Goal: Task Accomplishment & Management: Complete application form

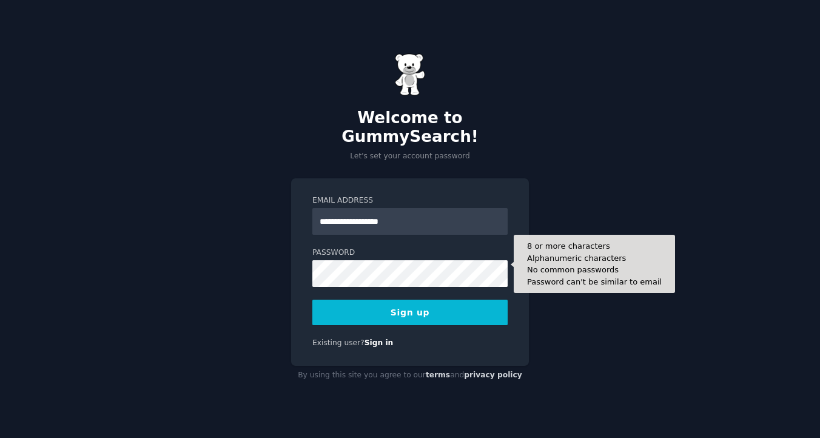
type input "**********"
click at [312, 300] on button "Sign up" at bounding box center [409, 312] width 195 height 25
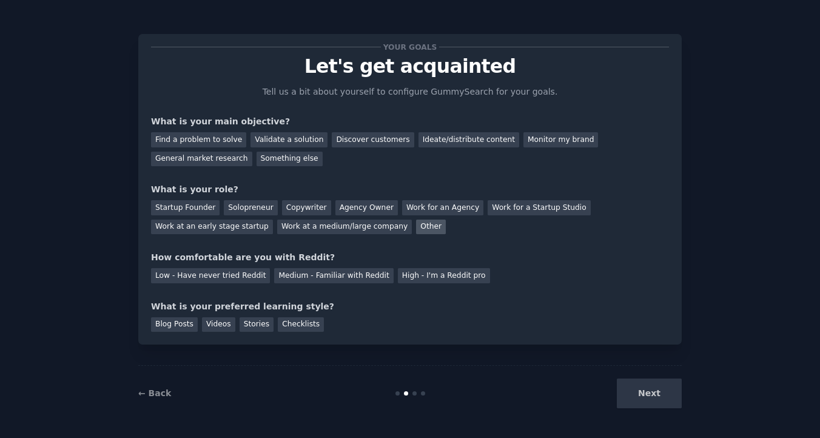
click at [424, 230] on div "Other" at bounding box center [431, 226] width 30 height 15
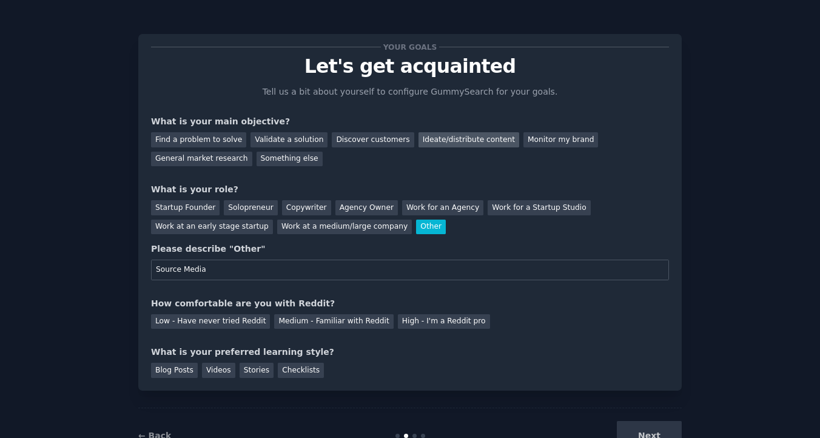
type input "Source Media"
click at [461, 135] on div "Ideate/distribute content" at bounding box center [468, 139] width 101 height 15
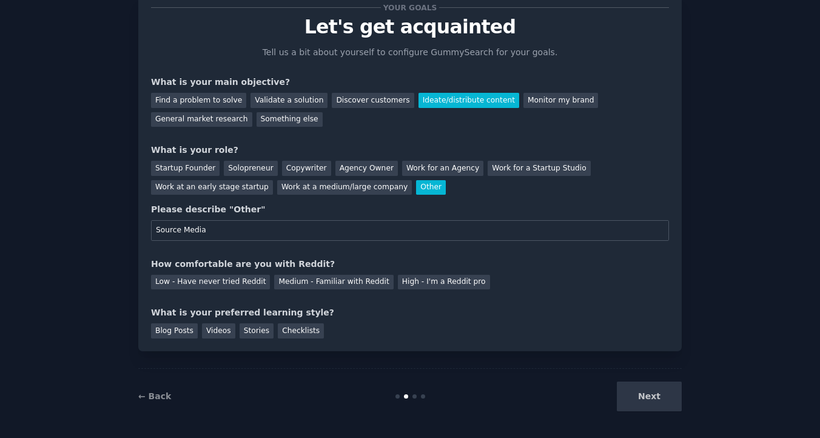
scroll to position [42, 0]
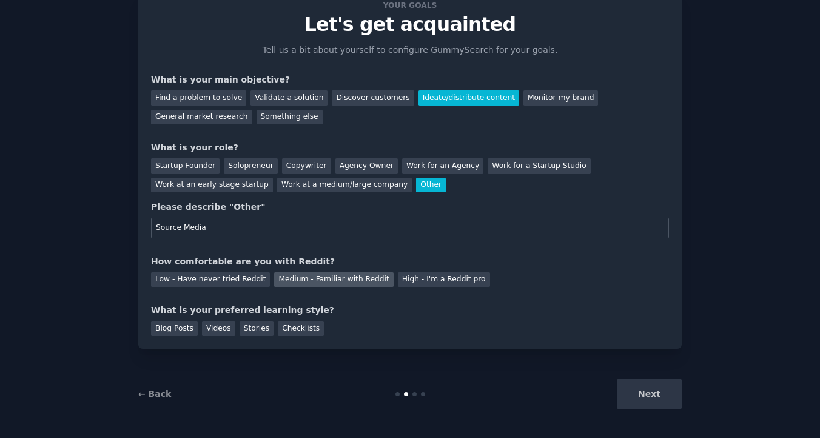
click at [303, 276] on div "Medium - Familiar with Reddit" at bounding box center [333, 279] width 119 height 15
click at [184, 332] on div "Blog Posts" at bounding box center [174, 328] width 47 height 15
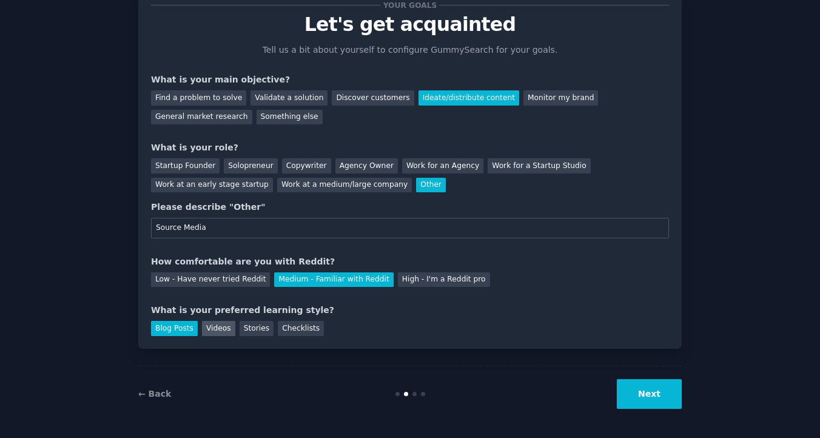
click at [222, 332] on div "Videos" at bounding box center [218, 328] width 33 height 15
click at [248, 332] on div "Stories" at bounding box center [256, 328] width 34 height 15
click at [278, 328] on div "Checklists" at bounding box center [301, 328] width 46 height 15
click at [184, 327] on div "Blog Posts" at bounding box center [174, 328] width 47 height 15
click at [210, 329] on div "Videos" at bounding box center [218, 328] width 33 height 15
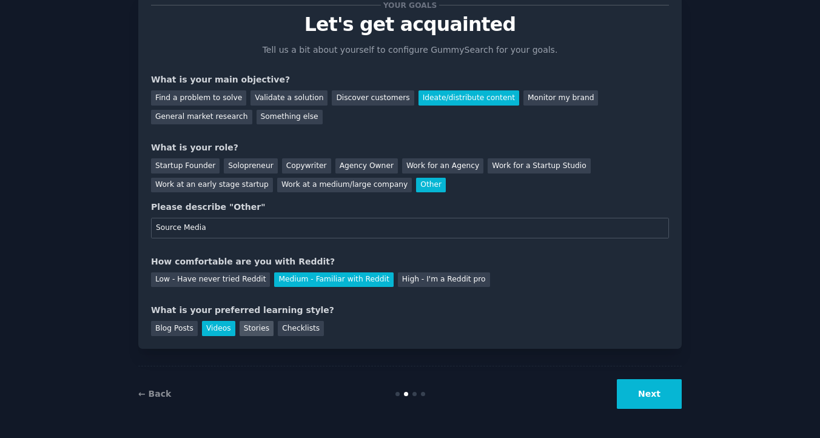
click at [246, 329] on div "Stories" at bounding box center [256, 328] width 34 height 15
click at [173, 323] on div "Blog Posts" at bounding box center [174, 328] width 47 height 15
click at [287, 323] on div "Checklists" at bounding box center [301, 328] width 46 height 15
click at [656, 394] on button "Next" at bounding box center [649, 394] width 65 height 30
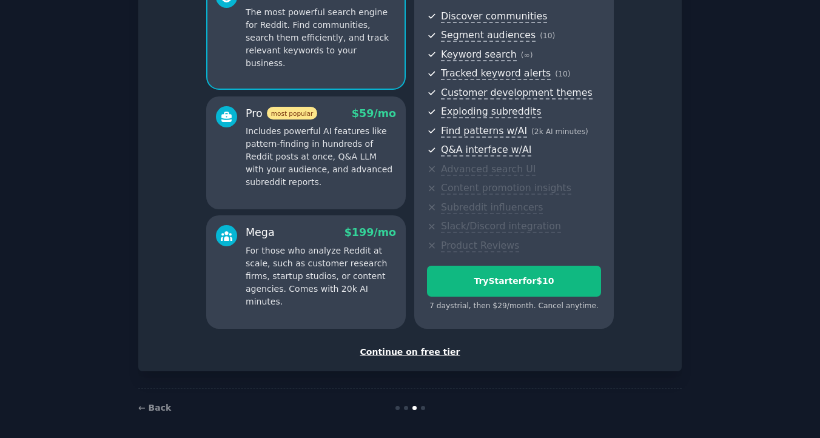
click at [434, 351] on div "Continue on free tier" at bounding box center [410, 352] width 518 height 13
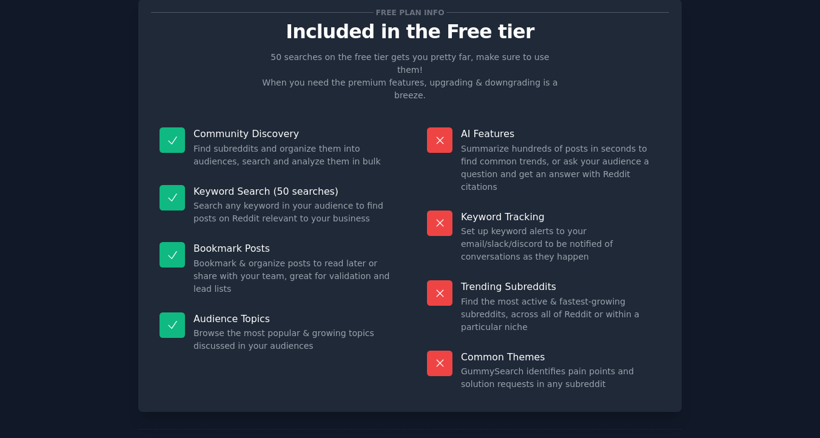
scroll to position [30, 0]
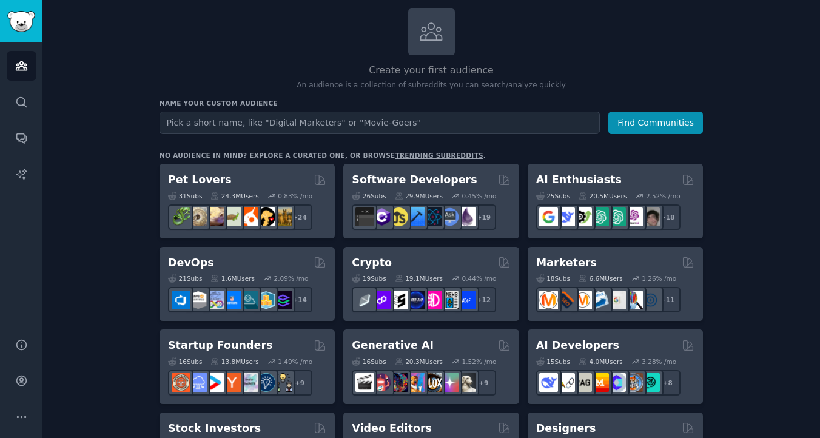
scroll to position [72, 0]
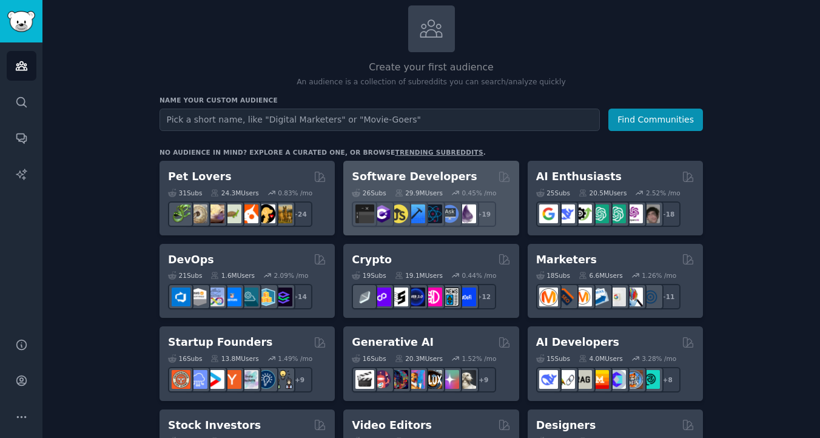
click at [461, 183] on div "Software Developers Curated by GummySearch" at bounding box center [431, 176] width 158 height 15
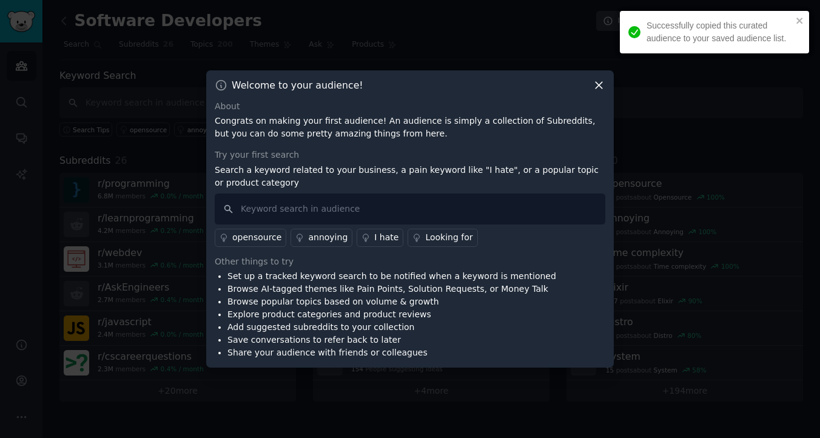
click at [601, 87] on icon at bounding box center [598, 85] width 13 height 13
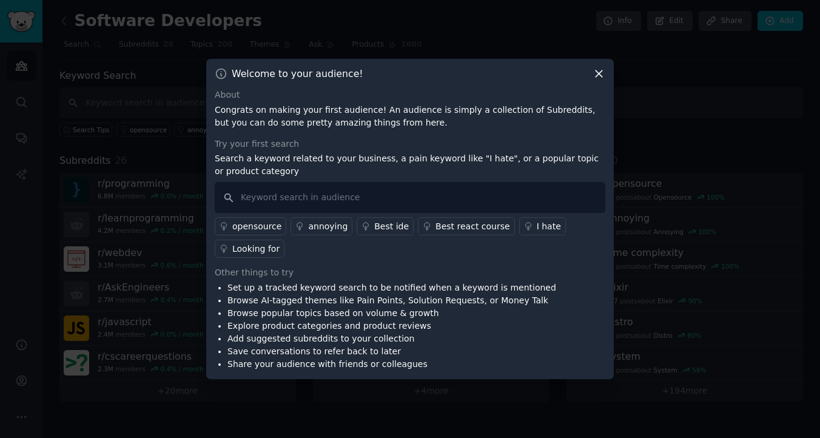
click at [592, 79] on icon at bounding box center [598, 73] width 13 height 13
click at [595, 78] on icon at bounding box center [598, 73] width 13 height 13
click at [598, 78] on icon at bounding box center [598, 73] width 13 height 13
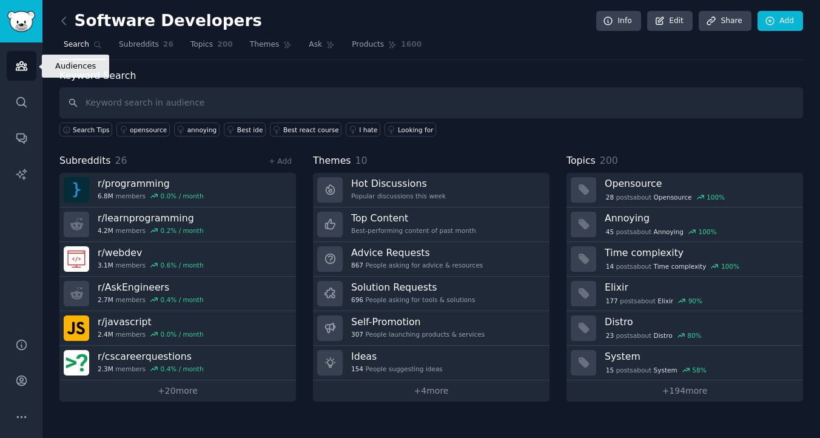
click at [19, 61] on icon "Sidebar" at bounding box center [21, 65] width 13 height 13
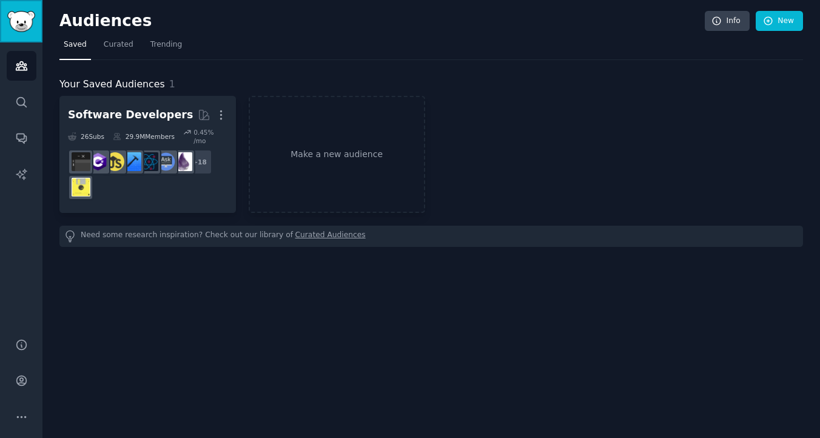
click at [24, 28] on img "Sidebar" at bounding box center [21, 21] width 28 height 21
click at [128, 45] on span "Curated" at bounding box center [119, 44] width 30 height 11
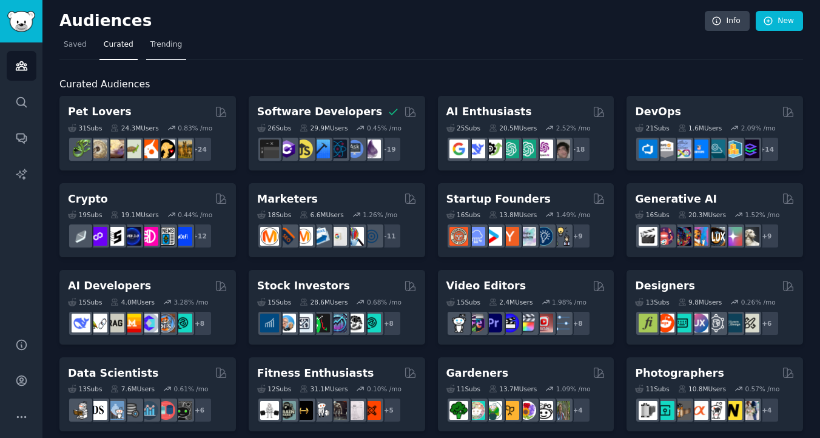
click at [158, 47] on span "Trending" at bounding box center [166, 44] width 32 height 11
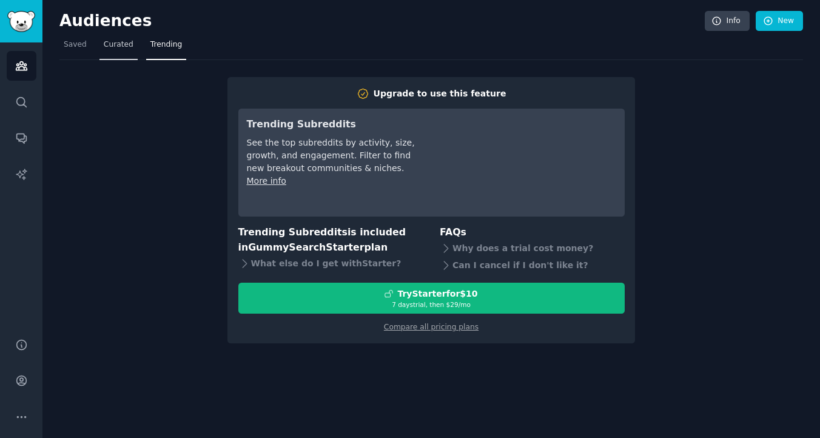
click at [127, 49] on span "Curated" at bounding box center [119, 44] width 30 height 11
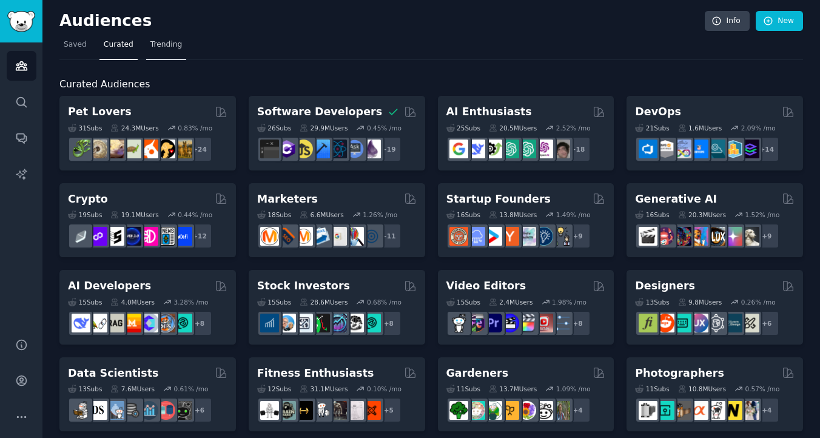
click at [154, 52] on link "Trending" at bounding box center [166, 47] width 40 height 25
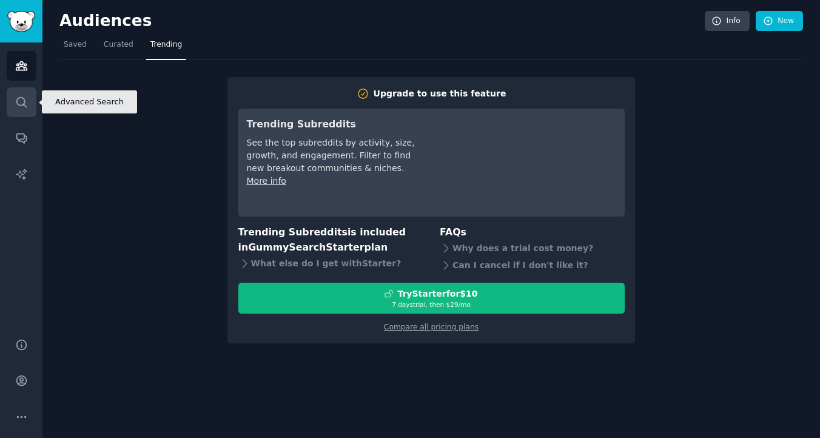
click at [27, 113] on link "Search" at bounding box center [22, 102] width 30 height 30
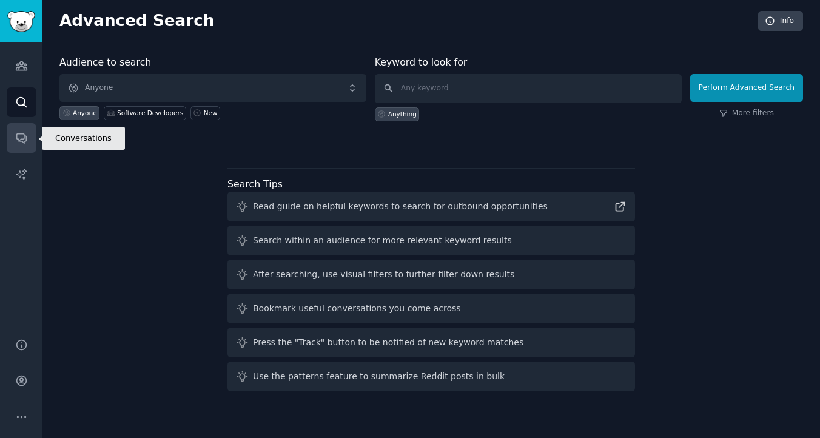
click at [24, 144] on icon "Sidebar" at bounding box center [21, 138] width 13 height 13
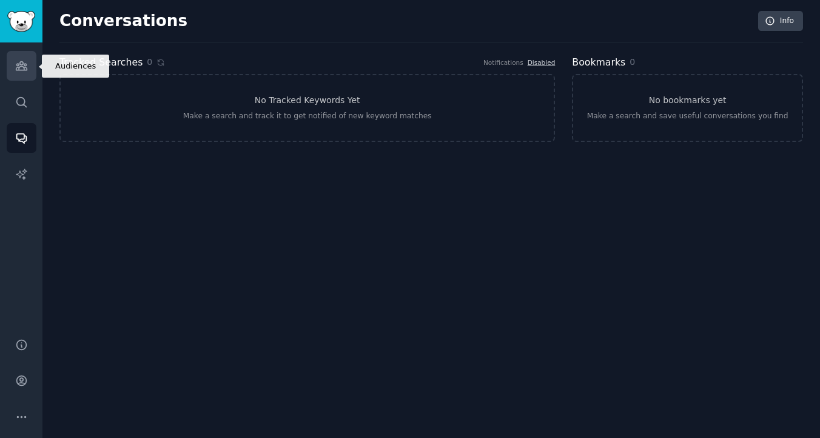
click at [28, 68] on link "Audiences" at bounding box center [22, 66] width 30 height 30
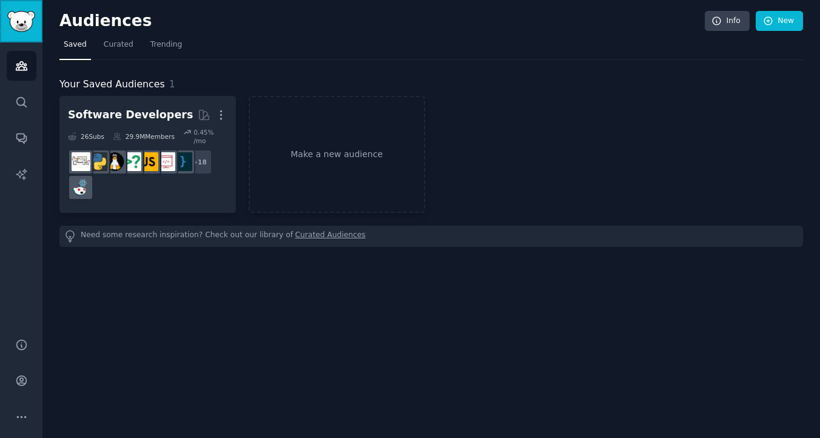
click at [26, 33] on link "Sidebar" at bounding box center [21, 21] width 42 height 42
click at [163, 56] on link "Trending" at bounding box center [166, 47] width 40 height 25
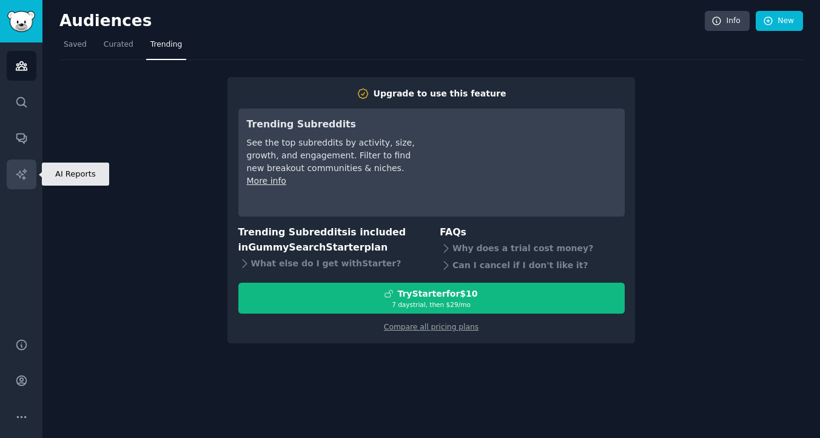
click at [18, 170] on icon "Sidebar" at bounding box center [21, 174] width 13 height 13
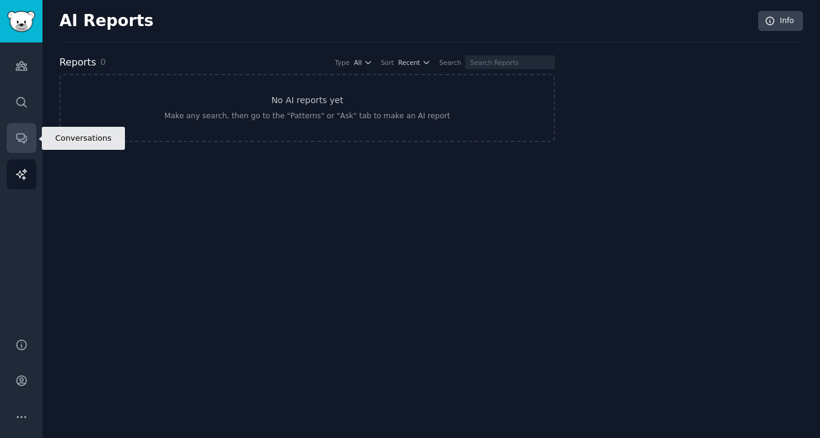
click at [21, 125] on link "Conversations" at bounding box center [22, 138] width 30 height 30
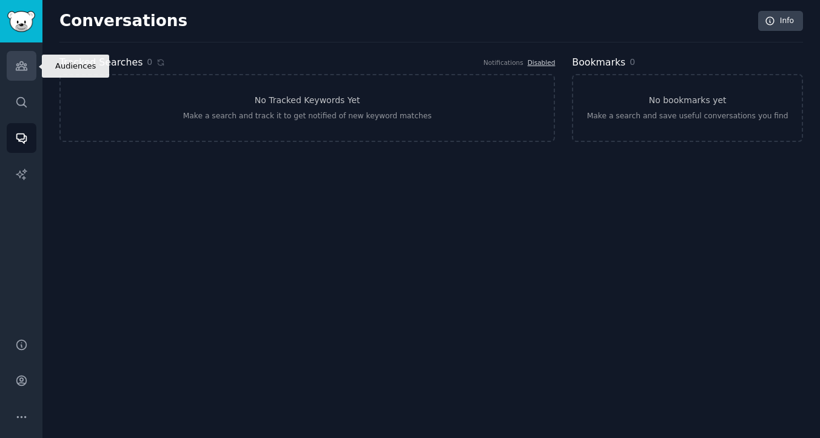
click at [19, 74] on link "Audiences" at bounding box center [22, 66] width 30 height 30
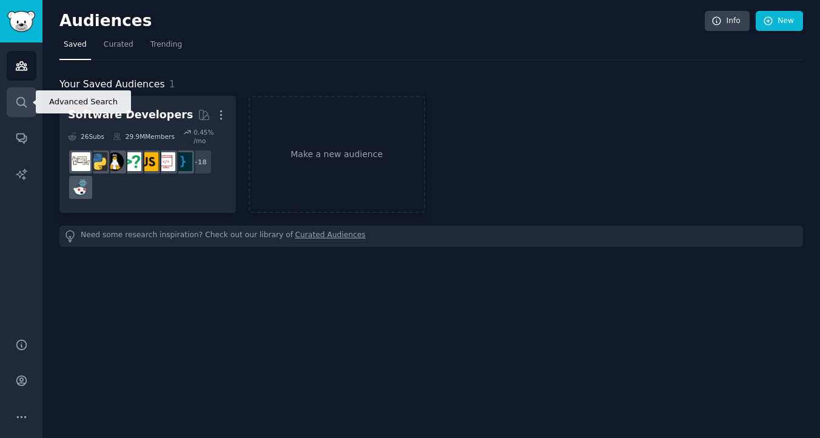
click at [19, 100] on icon "Sidebar" at bounding box center [21, 102] width 13 height 13
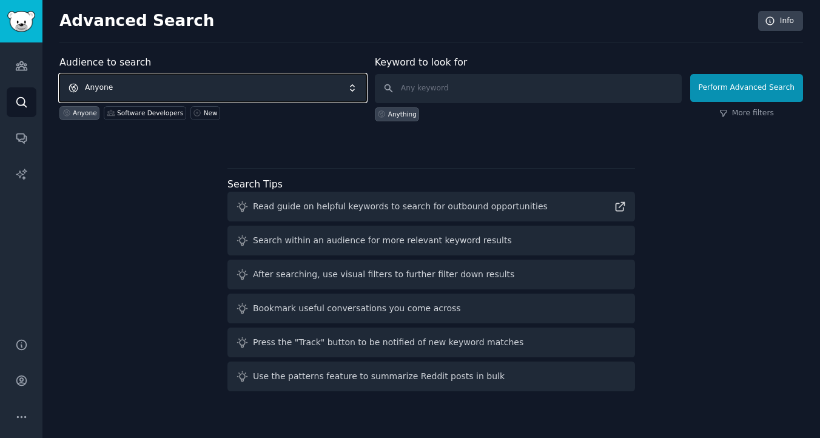
click at [228, 84] on span "Anyone" at bounding box center [212, 88] width 307 height 28
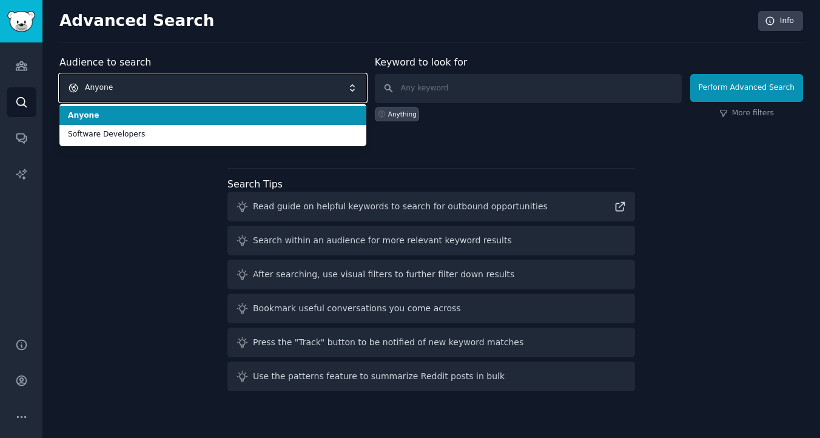
click at [228, 84] on span "Anyone" at bounding box center [212, 88] width 307 height 28
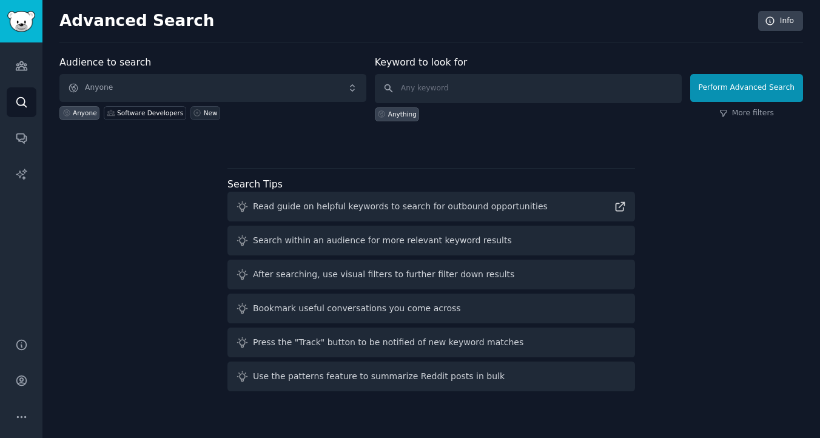
click at [204, 113] on div "New" at bounding box center [211, 113] width 14 height 8
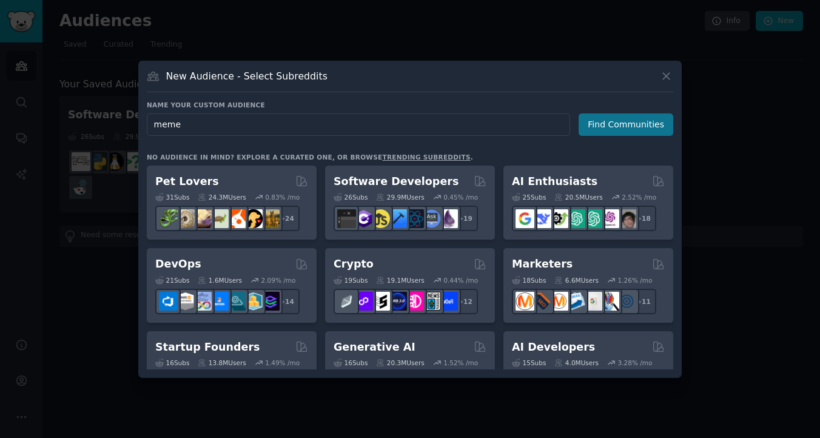
type input "meme"
click at [617, 128] on button "Find Communities" at bounding box center [625, 124] width 95 height 22
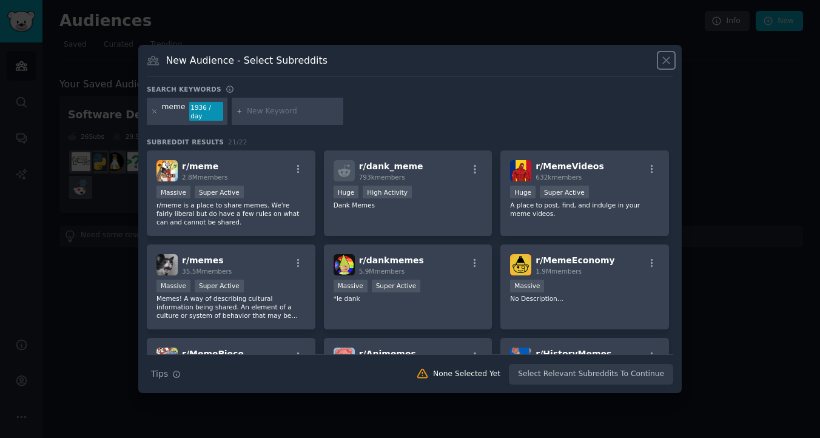
click at [668, 56] on icon at bounding box center [666, 60] width 13 height 13
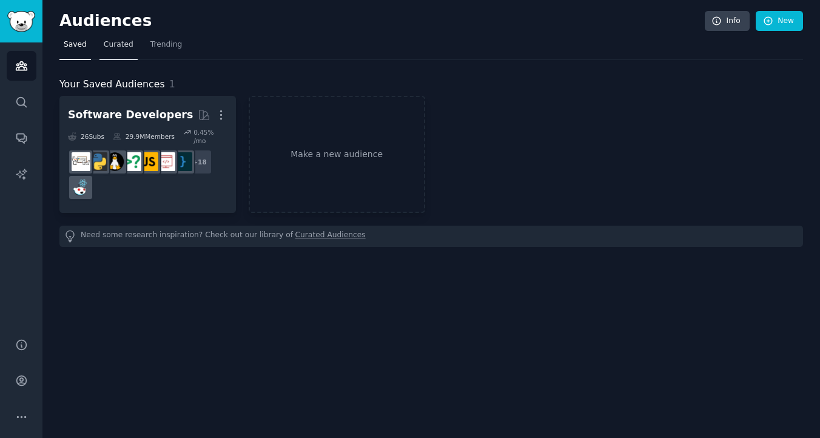
click at [122, 55] on link "Curated" at bounding box center [118, 47] width 38 height 25
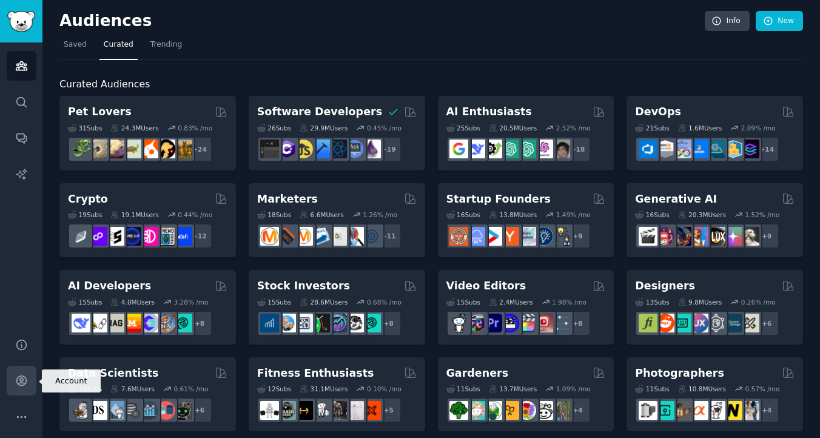
click at [22, 383] on icon "Sidebar" at bounding box center [21, 380] width 13 height 13
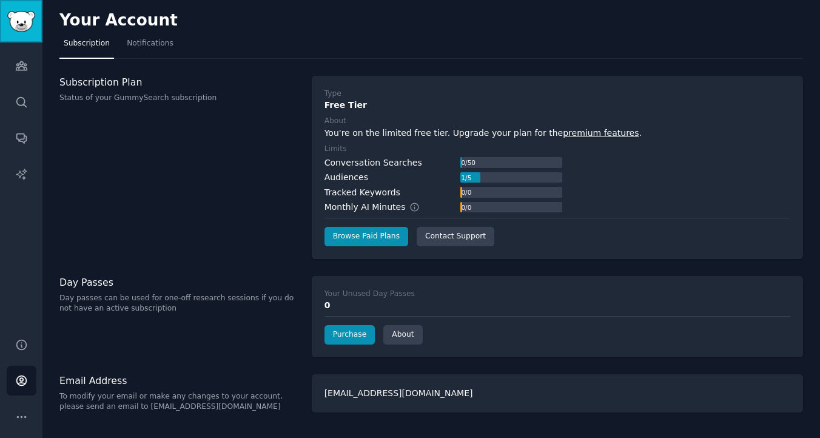
click at [24, 21] on img "Sidebar" at bounding box center [21, 21] width 28 height 21
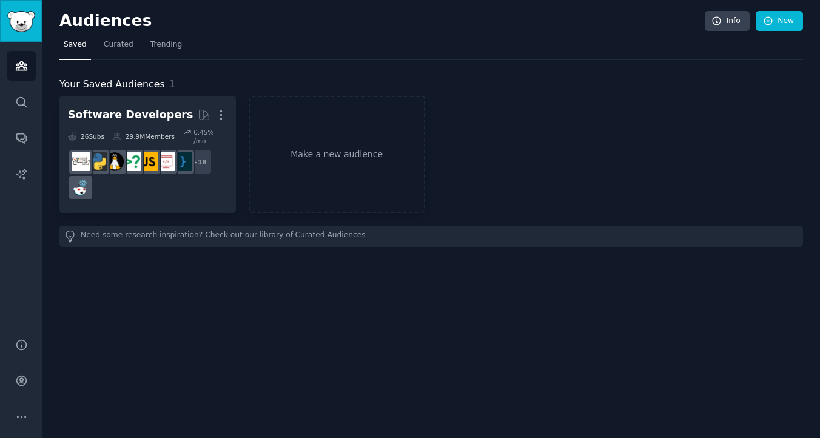
click at [24, 21] on img "Sidebar" at bounding box center [21, 21] width 28 height 21
click at [28, 142] on link "Conversations" at bounding box center [22, 138] width 30 height 30
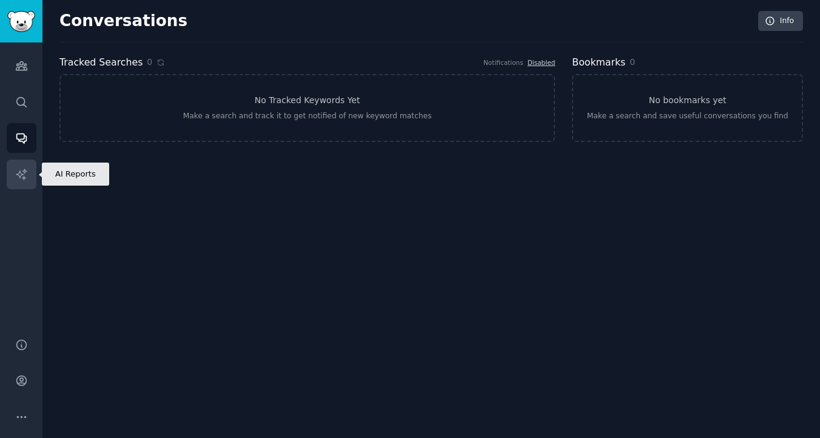
click at [25, 169] on icon "Sidebar" at bounding box center [21, 174] width 13 height 13
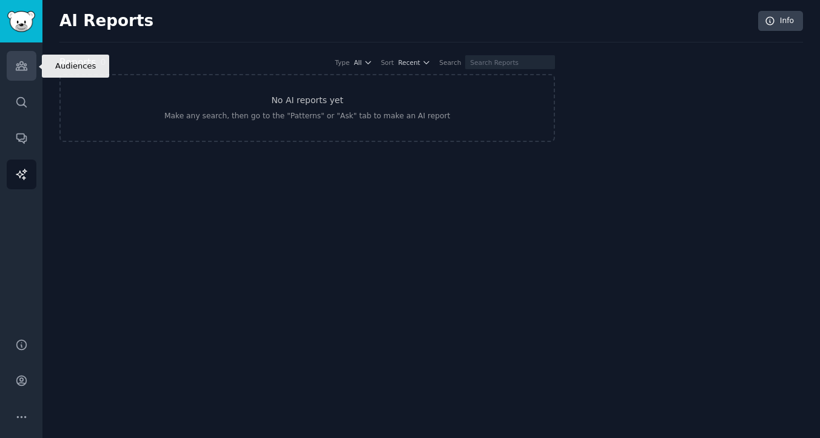
click at [34, 73] on link "Audiences" at bounding box center [22, 66] width 30 height 30
